Goal: Transaction & Acquisition: Purchase product/service

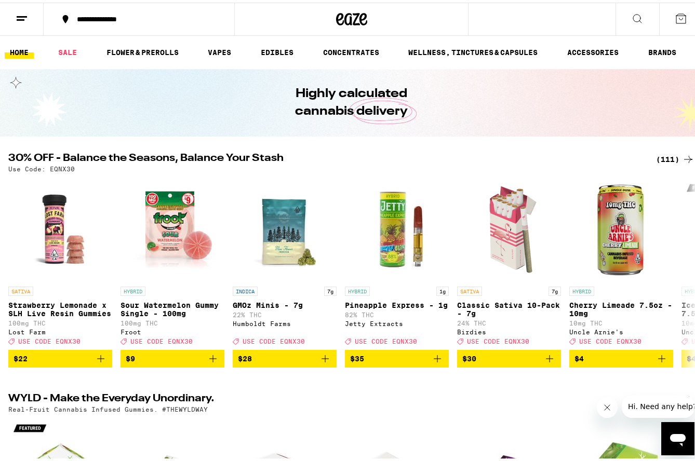
click at [662, 158] on div "(111)" at bounding box center [675, 157] width 38 height 12
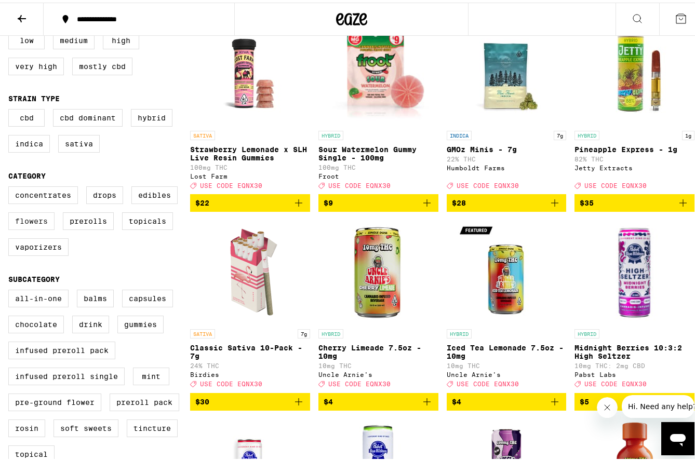
scroll to position [156, 0]
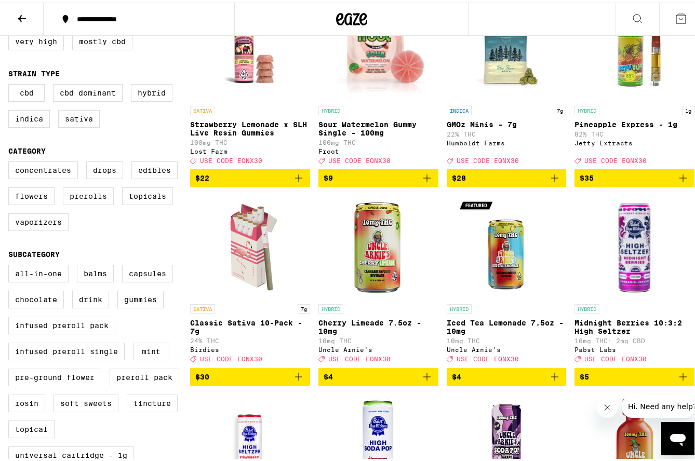
click at [98, 203] on label "Prerolls" at bounding box center [88, 194] width 51 height 18
click at [11, 161] on input "Prerolls" at bounding box center [10, 160] width 1 height 1
checkbox input "true"
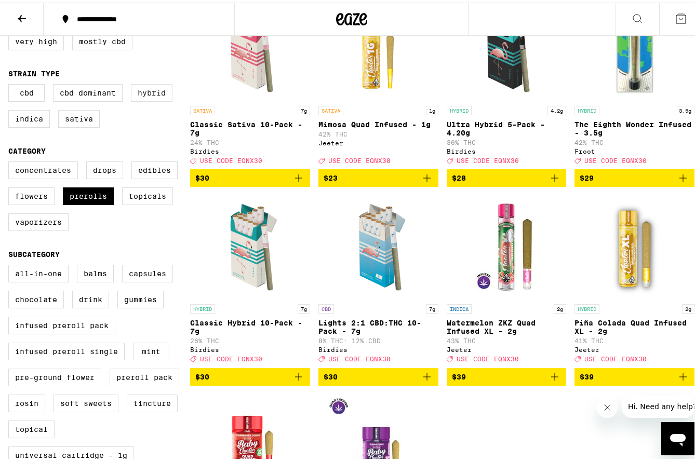
click at [167, 99] on label "Hybrid" at bounding box center [152, 91] width 42 height 18
click at [11, 84] on input "Hybrid" at bounding box center [10, 83] width 1 height 1
checkbox input "true"
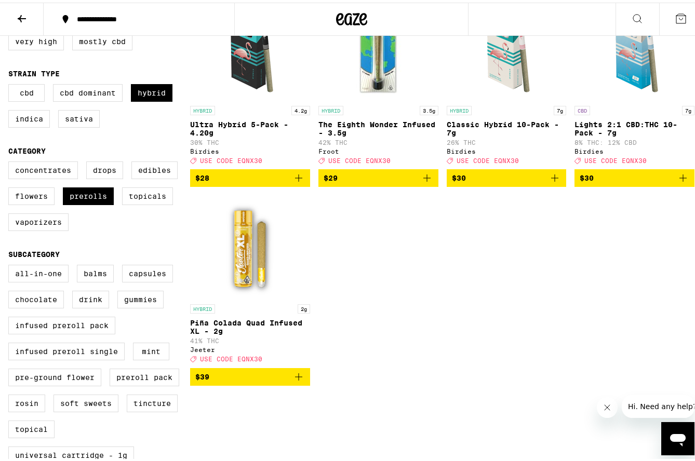
click at [423, 179] on icon "Add to bag" at bounding box center [426, 175] width 7 height 7
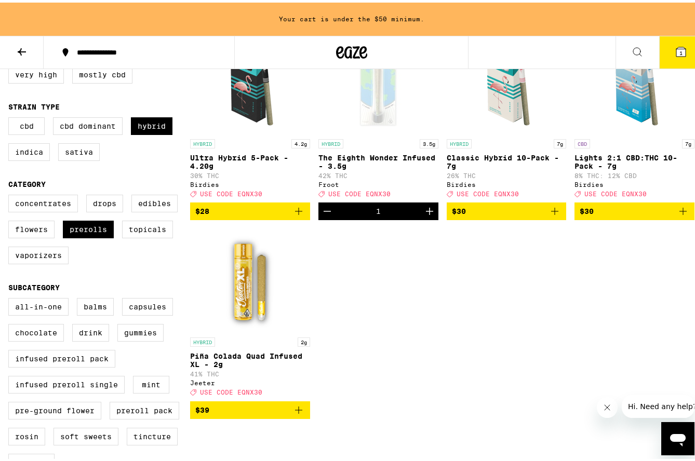
scroll to position [189, 0]
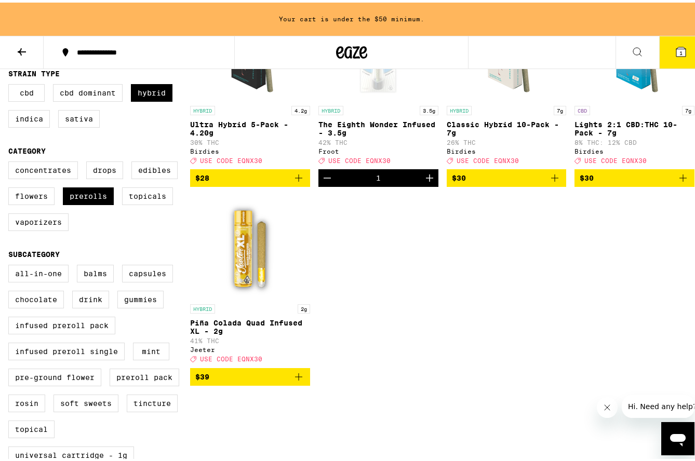
click at [426, 182] on icon "Increment" at bounding box center [429, 175] width 12 height 12
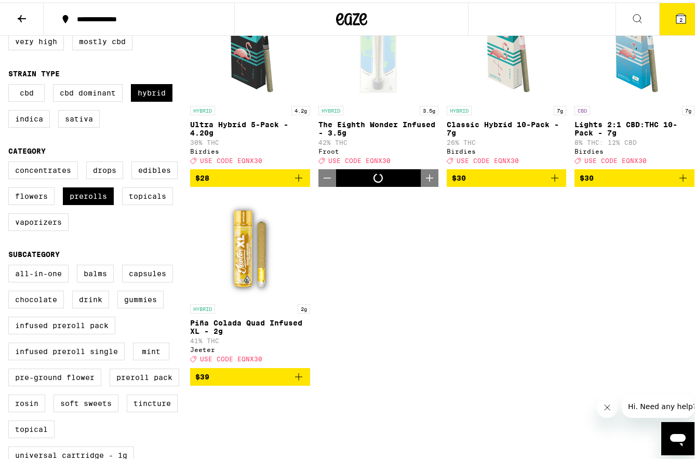
click at [425, 182] on icon "Increment" at bounding box center [429, 175] width 12 height 12
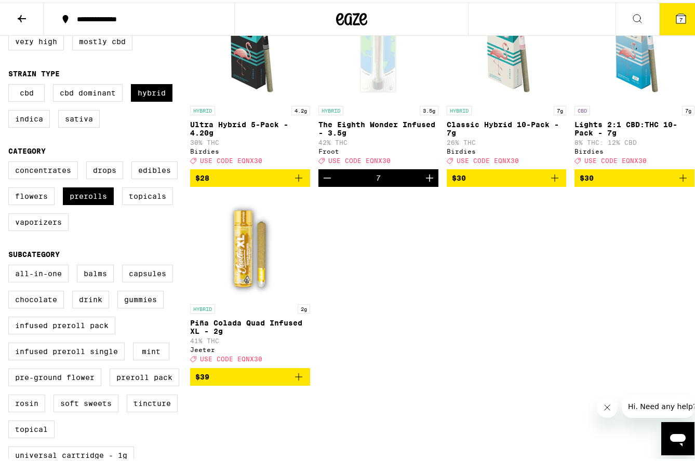
click at [425, 182] on icon "Increment" at bounding box center [429, 175] width 12 height 12
click at [356, 281] on div "HYBRID 4.2g Ultra Hybrid 5-Pack - 4.20g 30% THC Birdies Deal Created with Sketc…" at bounding box center [442, 188] width 504 height 389
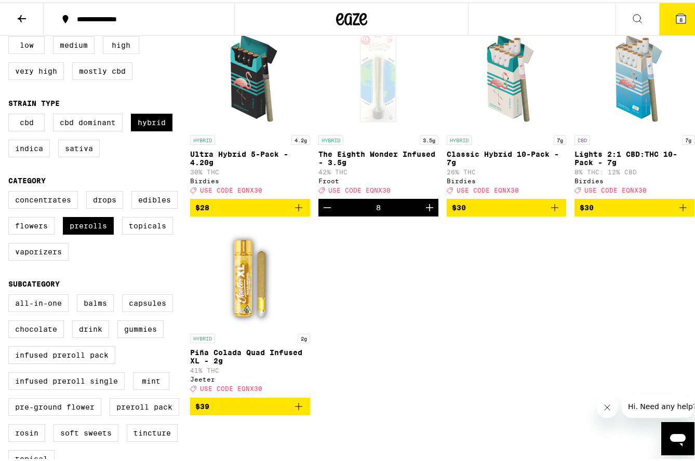
scroll to position [104, 0]
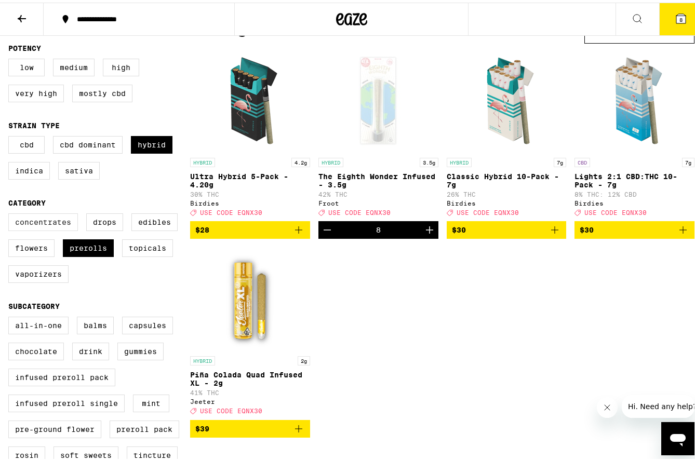
drag, startPoint x: 93, startPoint y: 255, endPoint x: 64, endPoint y: 232, distance: 37.3
click at [93, 254] on label "Prerolls" at bounding box center [88, 246] width 51 height 18
click at [11, 213] on input "Prerolls" at bounding box center [10, 212] width 1 height 1
checkbox input "false"
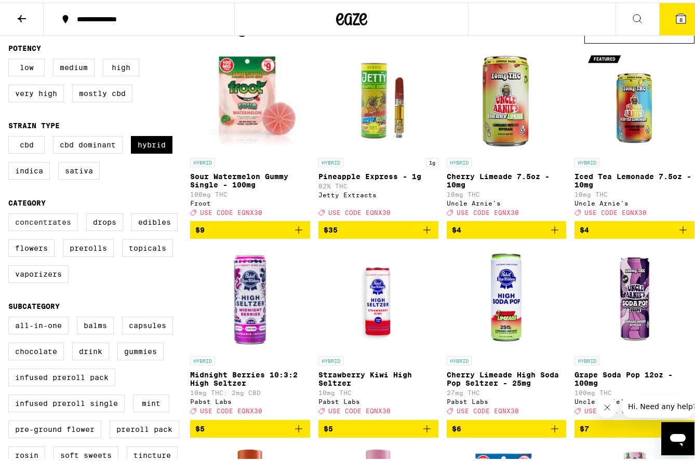
click at [57, 225] on label "Concentrates" at bounding box center [43, 220] width 70 height 18
click at [11, 213] on input "Concentrates" at bounding box center [10, 212] width 1 height 1
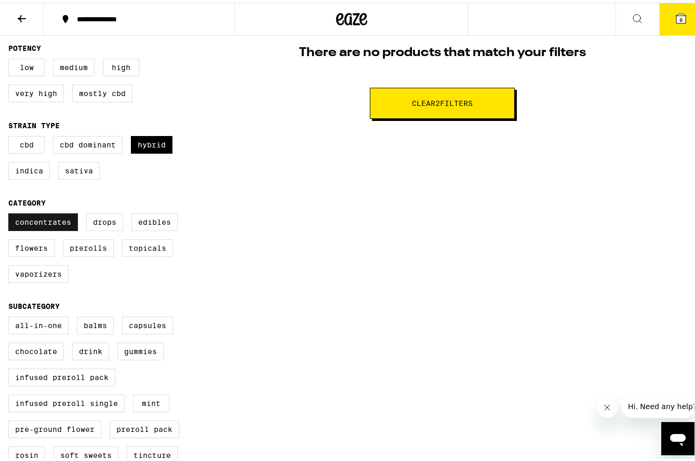
click at [58, 225] on label "Concentrates" at bounding box center [43, 220] width 70 height 18
click at [11, 213] on input "Concentrates" at bounding box center [10, 212] width 1 height 1
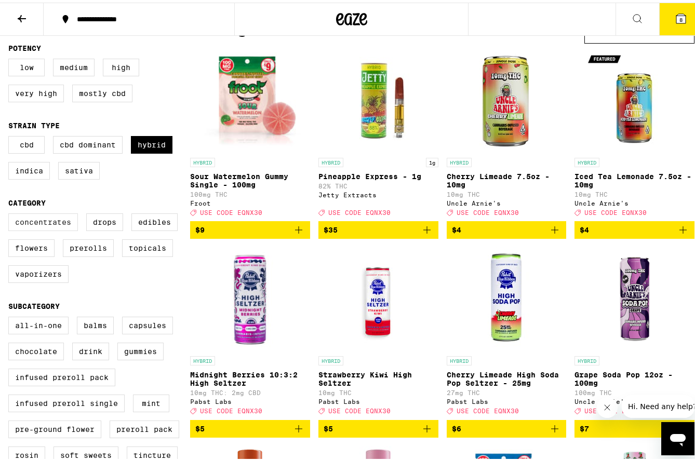
click at [59, 224] on label "Concentrates" at bounding box center [43, 220] width 70 height 18
click at [11, 213] on input "Concentrates" at bounding box center [10, 212] width 1 height 1
checkbox input "true"
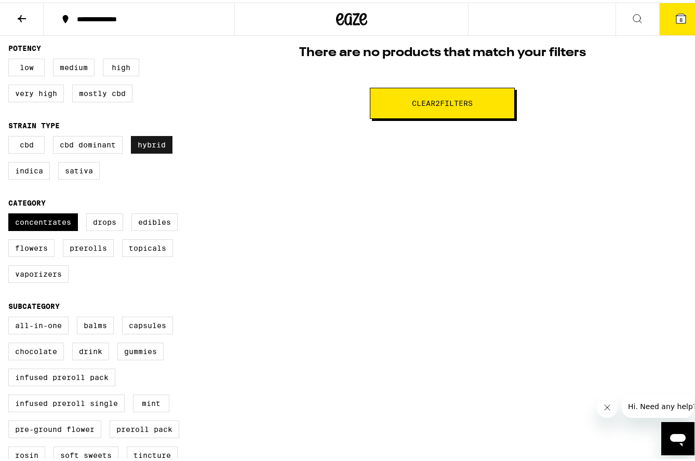
click at [151, 139] on label "Hybrid" at bounding box center [152, 142] width 42 height 18
click at [11, 136] on input "Hybrid" at bounding box center [10, 135] width 1 height 1
checkbox input "false"
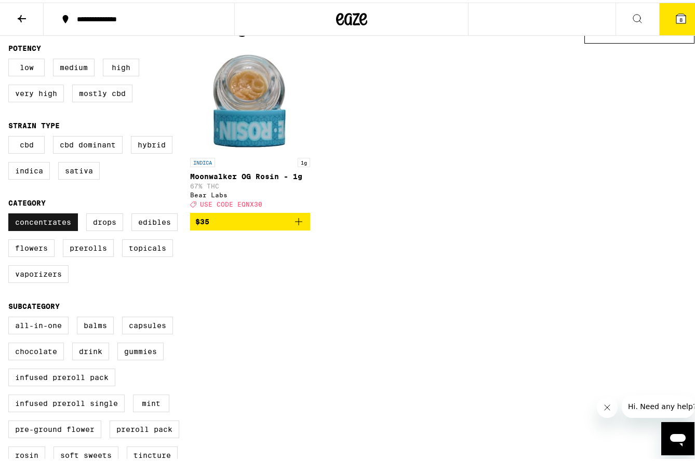
click at [55, 228] on label "Concentrates" at bounding box center [43, 220] width 70 height 18
click at [11, 213] on input "Concentrates" at bounding box center [10, 212] width 1 height 1
checkbox input "false"
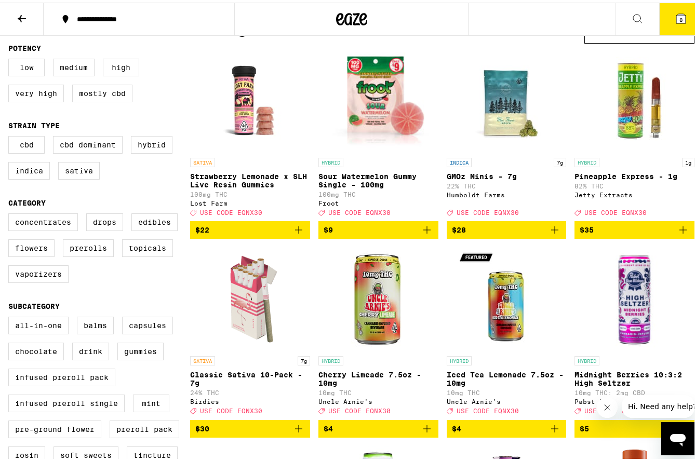
click at [37, 289] on div "Concentrates Drops Edibles Flowers Prerolls Topicals Vaporizers" at bounding box center [99, 250] width 182 height 78
click at [37, 280] on label "Vaporizers" at bounding box center [38, 272] width 60 height 18
click at [11, 213] on input "Vaporizers" at bounding box center [10, 212] width 1 height 1
checkbox input "true"
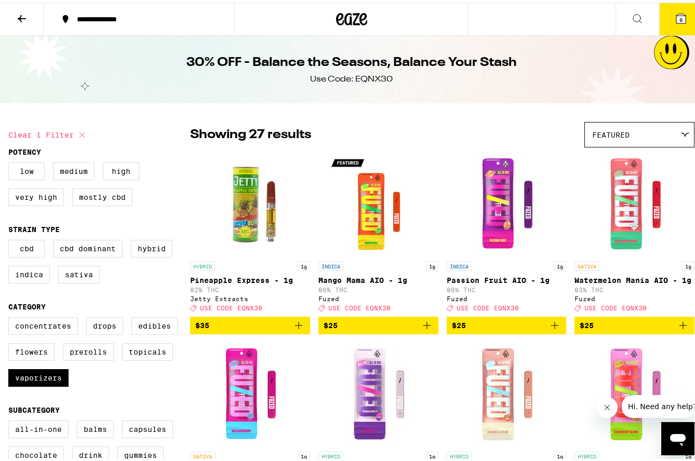
click at [676, 20] on icon at bounding box center [680, 15] width 9 height 9
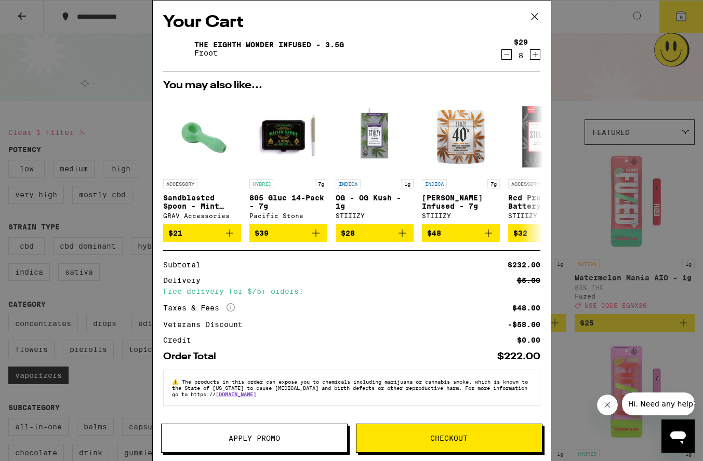
click at [533, 17] on icon at bounding box center [535, 17] width 16 height 16
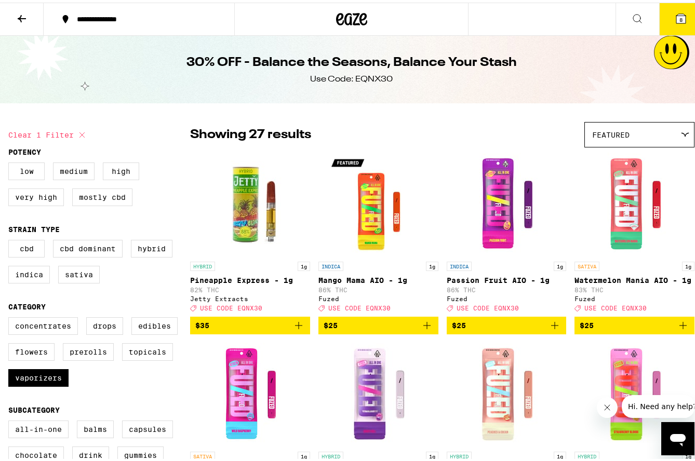
click at [20, 17] on icon at bounding box center [22, 15] width 8 height 7
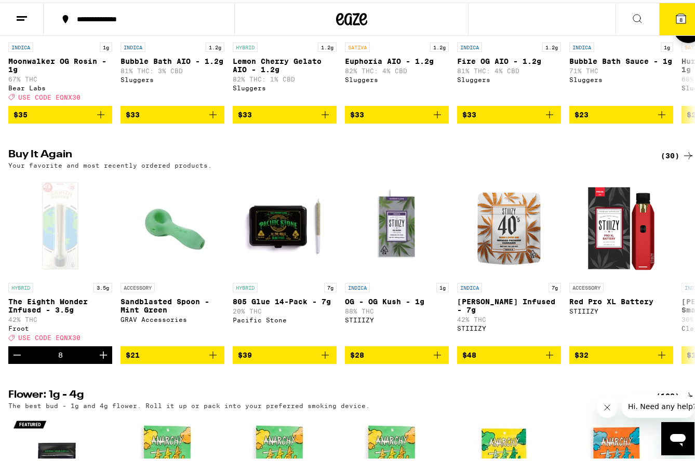
scroll to position [987, 0]
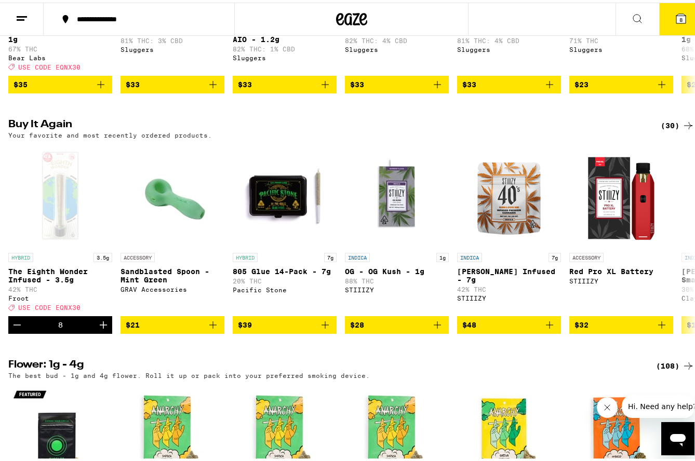
click at [675, 21] on icon at bounding box center [681, 16] width 12 height 12
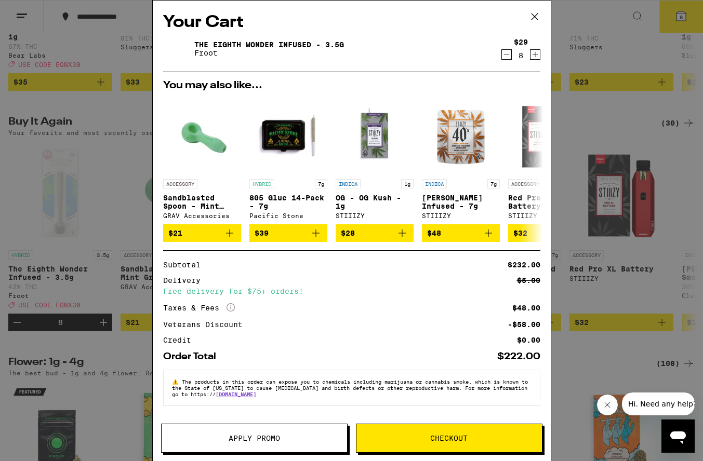
click at [260, 439] on span "Apply Promo" at bounding box center [253, 438] width 51 height 7
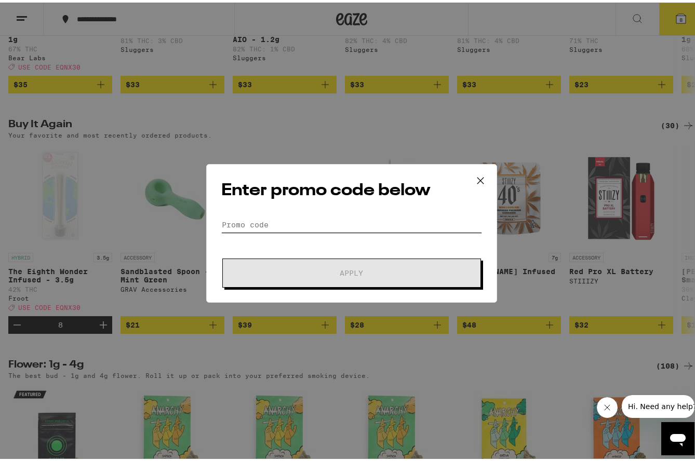
click at [235, 224] on input "Promo Code" at bounding box center [351, 222] width 261 height 16
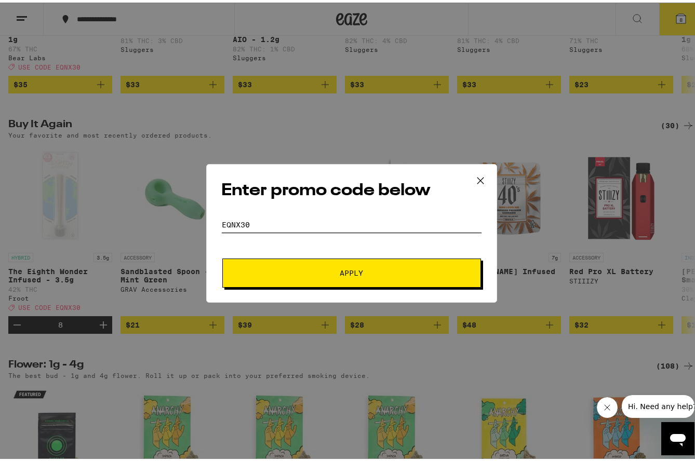
type input "eqnx30"
click at [282, 272] on span "Apply" at bounding box center [351, 270] width 187 height 7
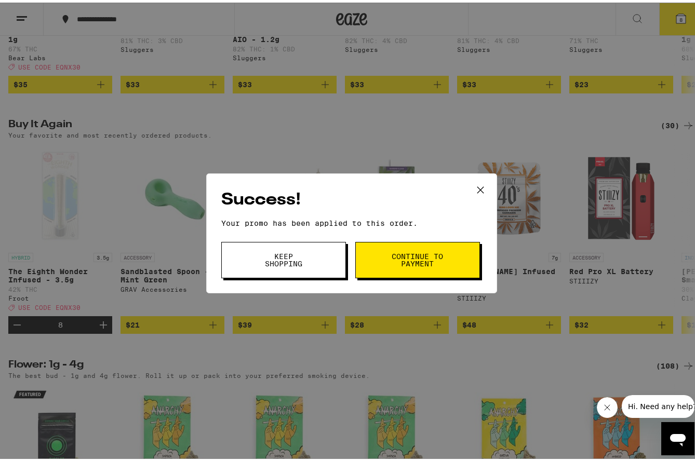
click at [398, 253] on span "Continue to payment" at bounding box center [417, 257] width 53 height 15
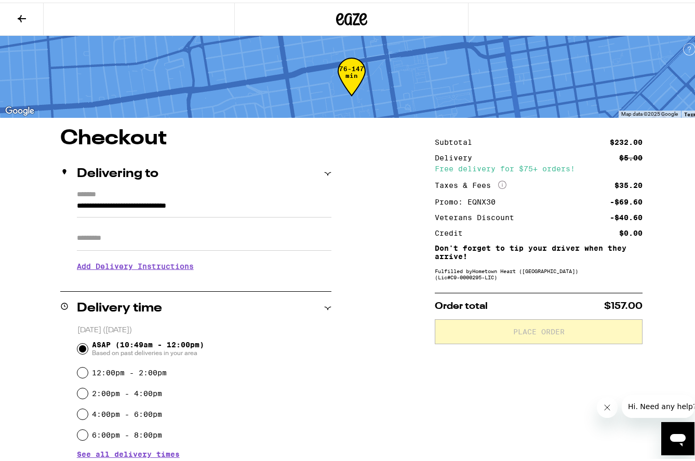
click at [102, 245] on input "Apt/Suite" at bounding box center [204, 235] width 254 height 25
type input "******"
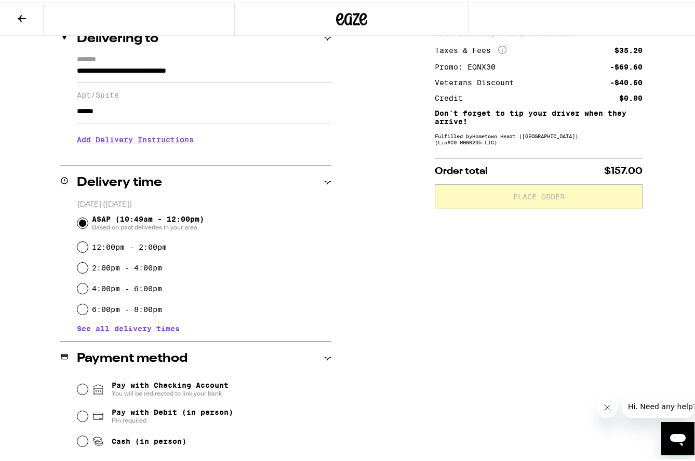
scroll to position [206, 0]
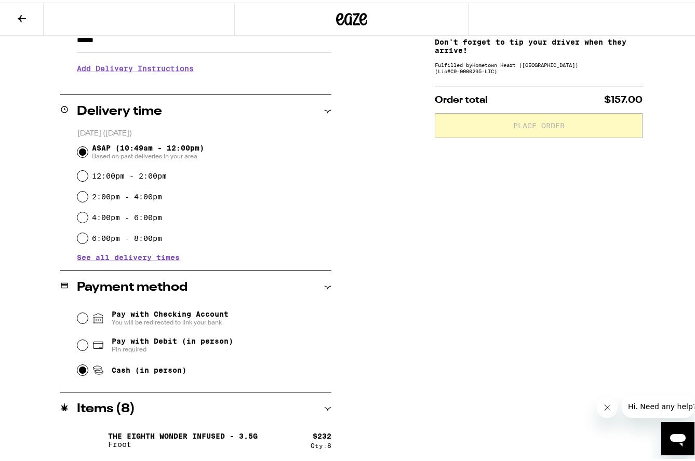
click at [83, 368] on input "Cash (in person)" at bounding box center [82, 367] width 10 height 10
radio input "true"
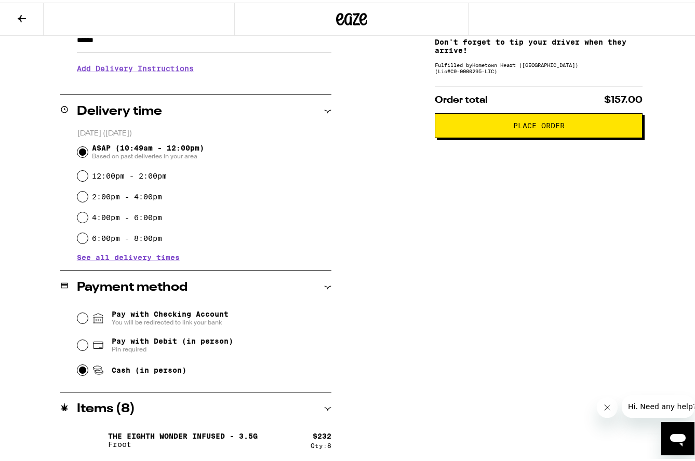
click at [551, 127] on span "Place Order" at bounding box center [538, 122] width 51 height 7
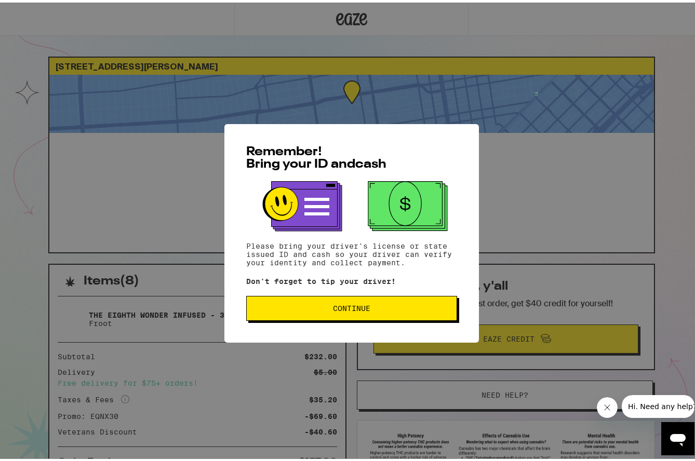
click at [299, 305] on span "Continue" at bounding box center [351, 305] width 193 height 7
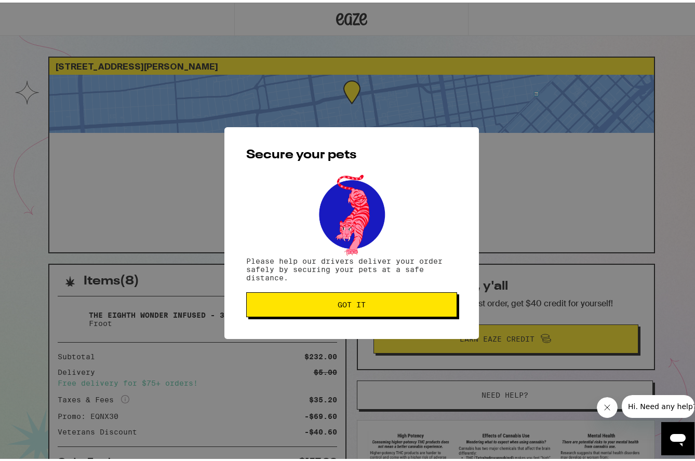
click at [299, 305] on span "Got it" at bounding box center [351, 302] width 193 height 7
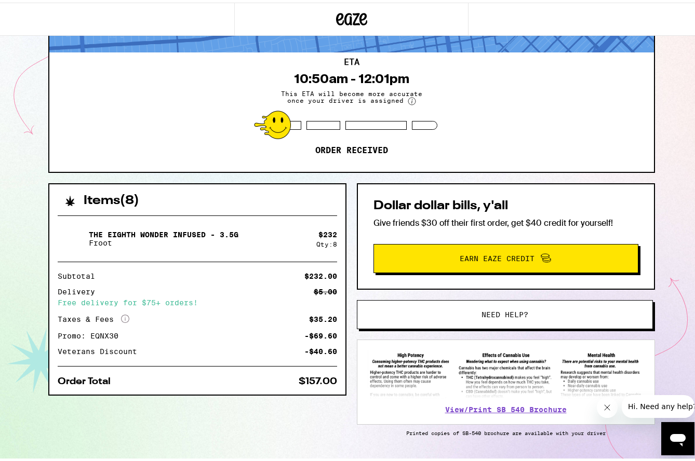
scroll to position [84, 0]
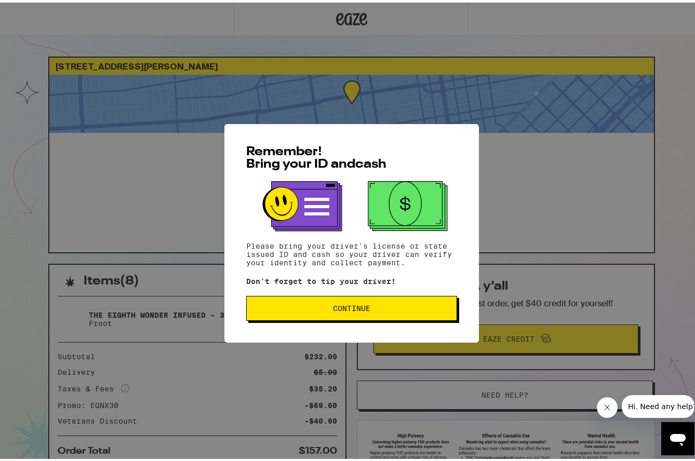
click at [364, 310] on span "Continue" at bounding box center [351, 305] width 37 height 7
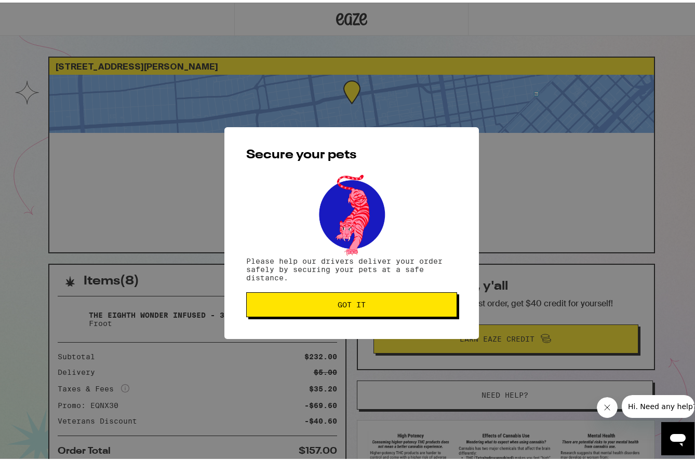
click at [364, 311] on button "Got it" at bounding box center [351, 302] width 211 height 25
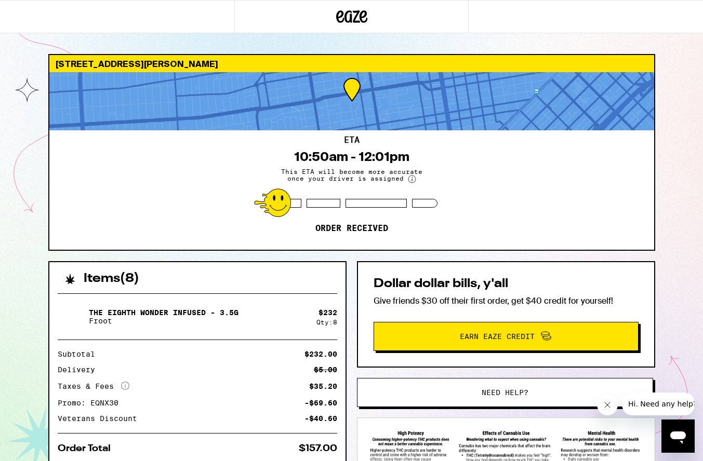
click at [604, 407] on icon "Close message from company" at bounding box center [606, 405] width 8 height 8
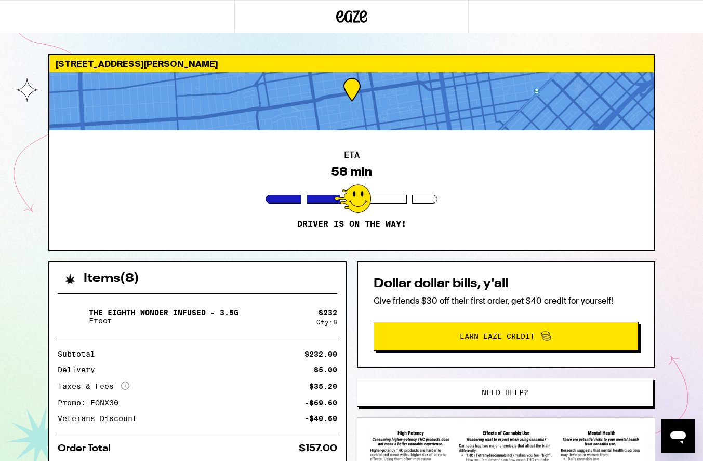
click at [222, 211] on div "ETA 58 min Driver is on the way!" at bounding box center [351, 189] width 604 height 119
click at [277, 165] on div "ETA 31 min Driver is on the way!" at bounding box center [351, 189] width 604 height 119
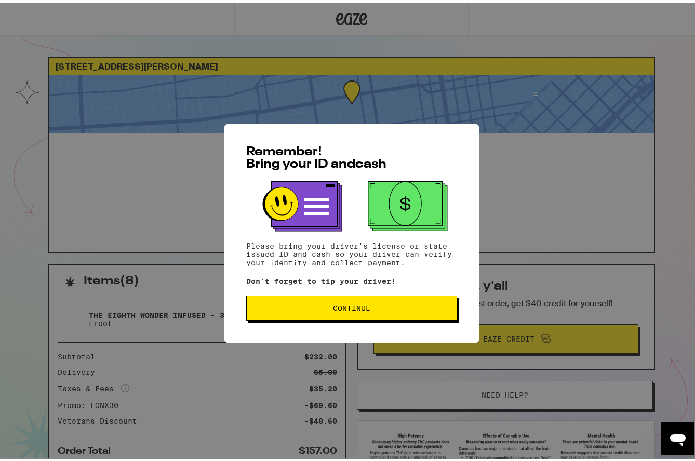
click at [372, 310] on span "Continue" at bounding box center [351, 305] width 193 height 7
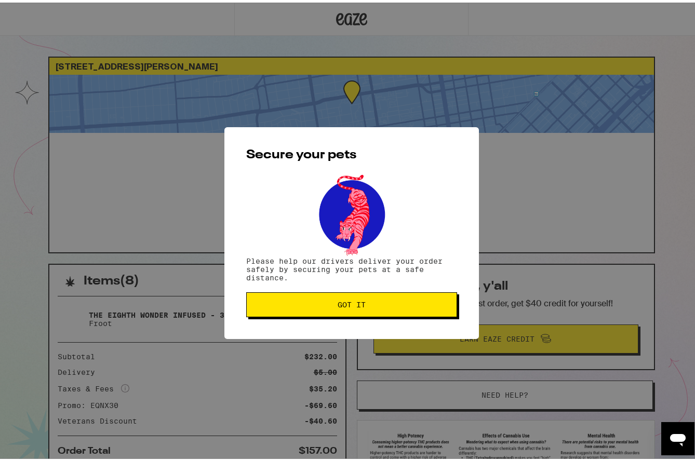
click at [372, 311] on button "Got it" at bounding box center [351, 302] width 211 height 25
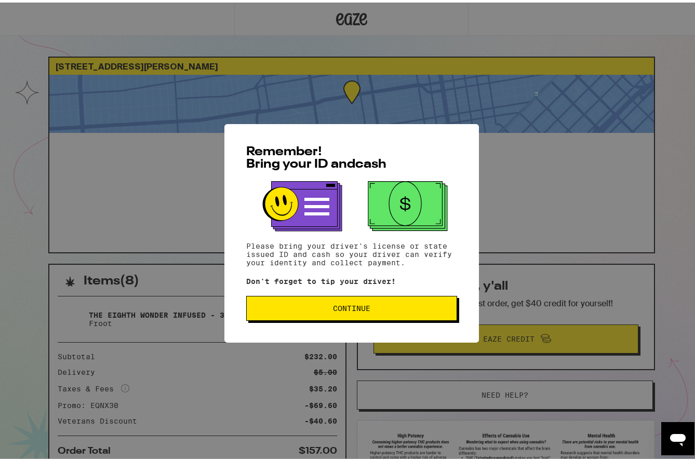
click at [384, 310] on span "Continue" at bounding box center [351, 305] width 193 height 7
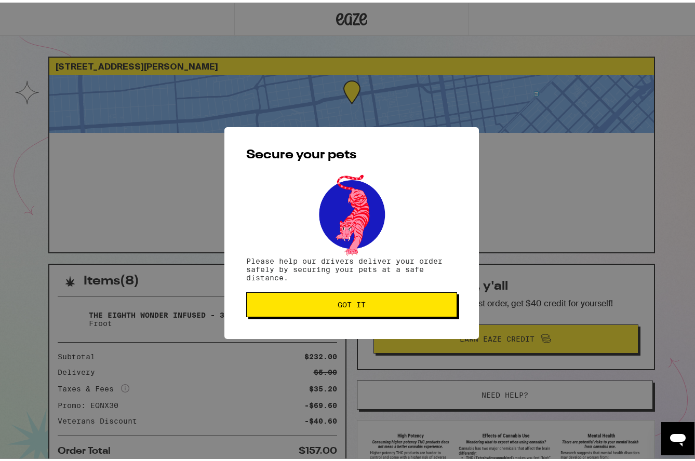
click at [387, 302] on span "Got it" at bounding box center [351, 302] width 193 height 7
